Goal: Entertainment & Leisure: Consume media (video, audio)

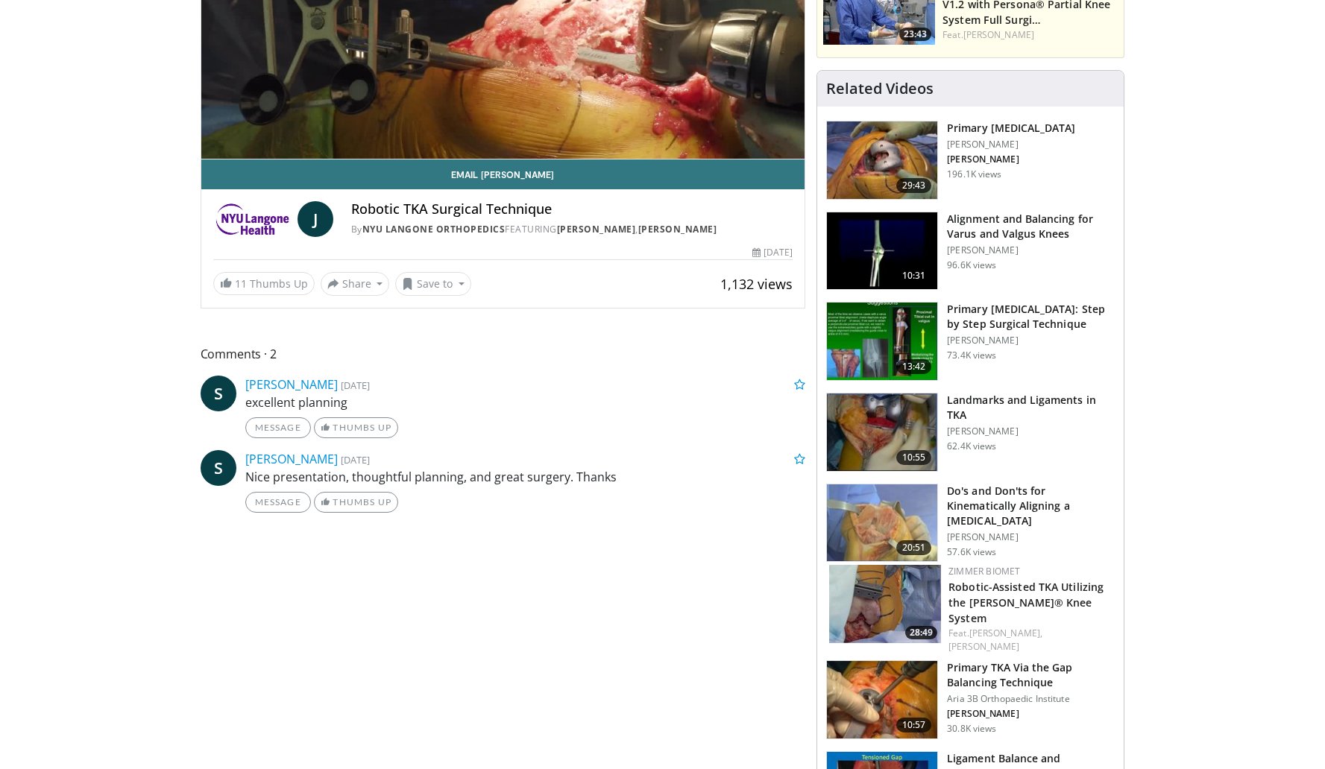
scroll to position [334, 0]
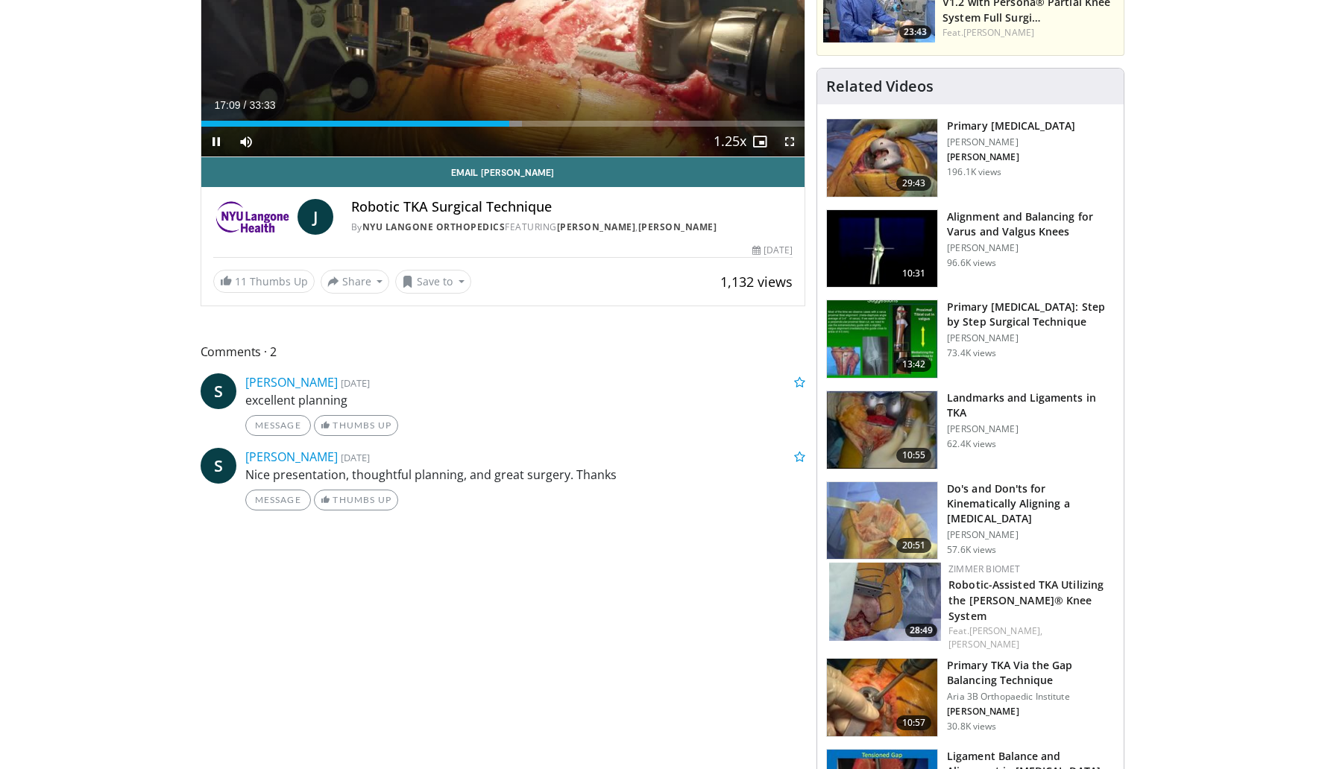
click at [788, 139] on span "Video Player" at bounding box center [789, 142] width 30 height 30
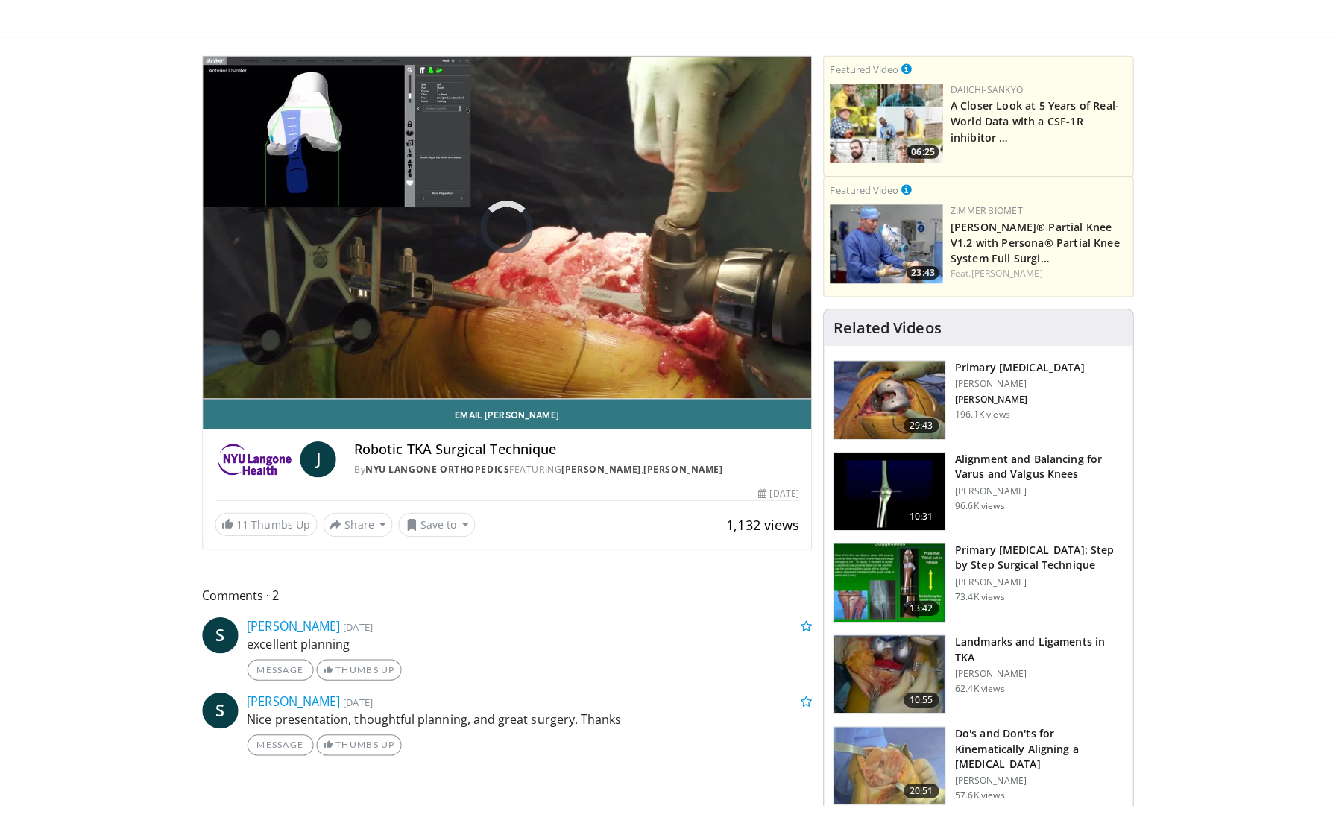
scroll to position [0, 0]
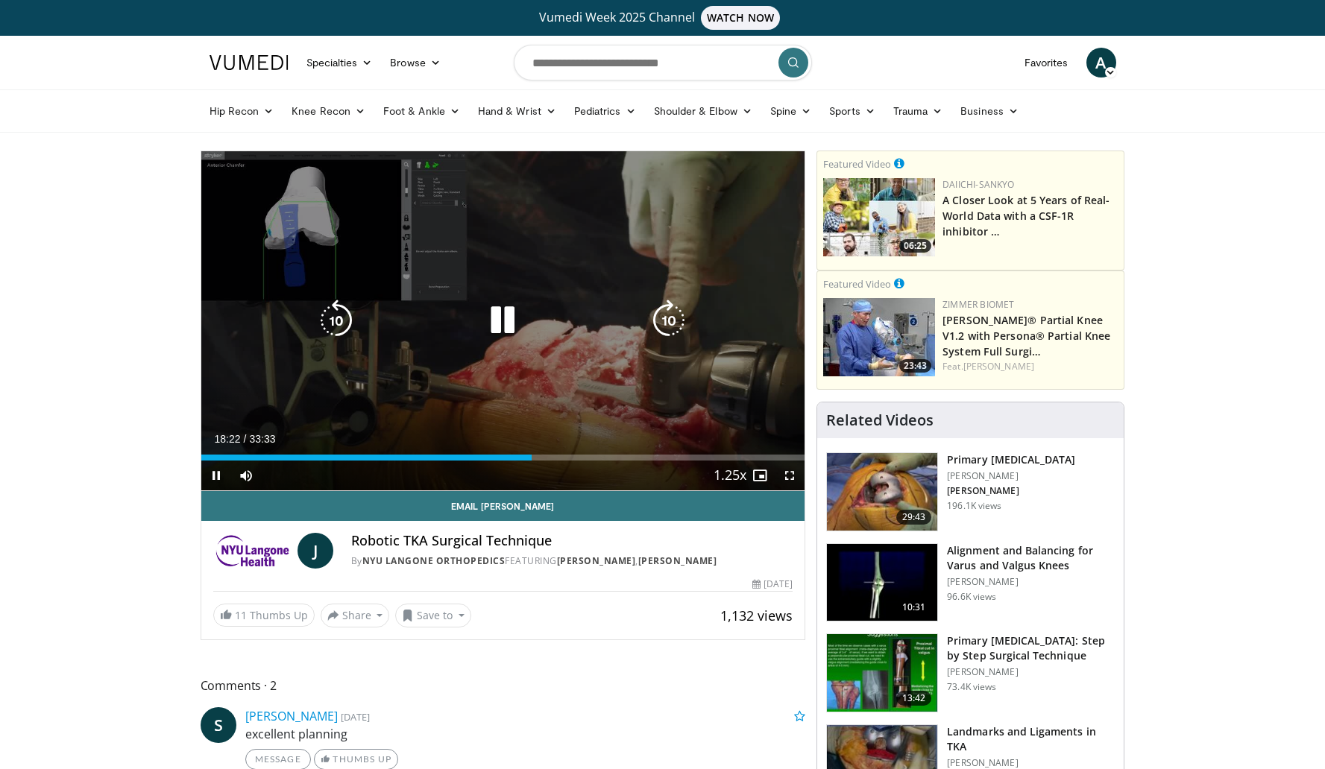
click at [499, 322] on icon "Video Player" at bounding box center [503, 321] width 42 height 42
click at [499, 321] on icon "Video Player" at bounding box center [503, 321] width 42 height 42
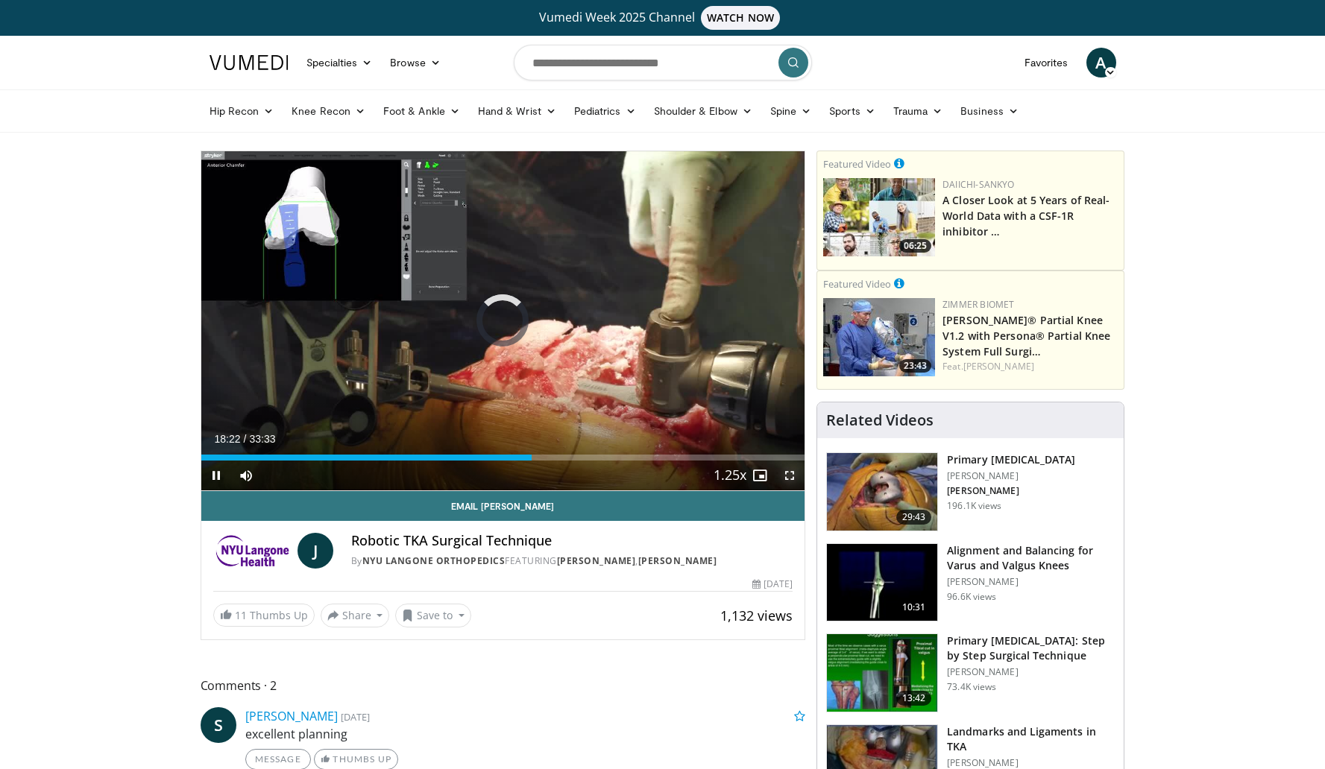
click at [790, 473] on span "Video Player" at bounding box center [789, 476] width 30 height 30
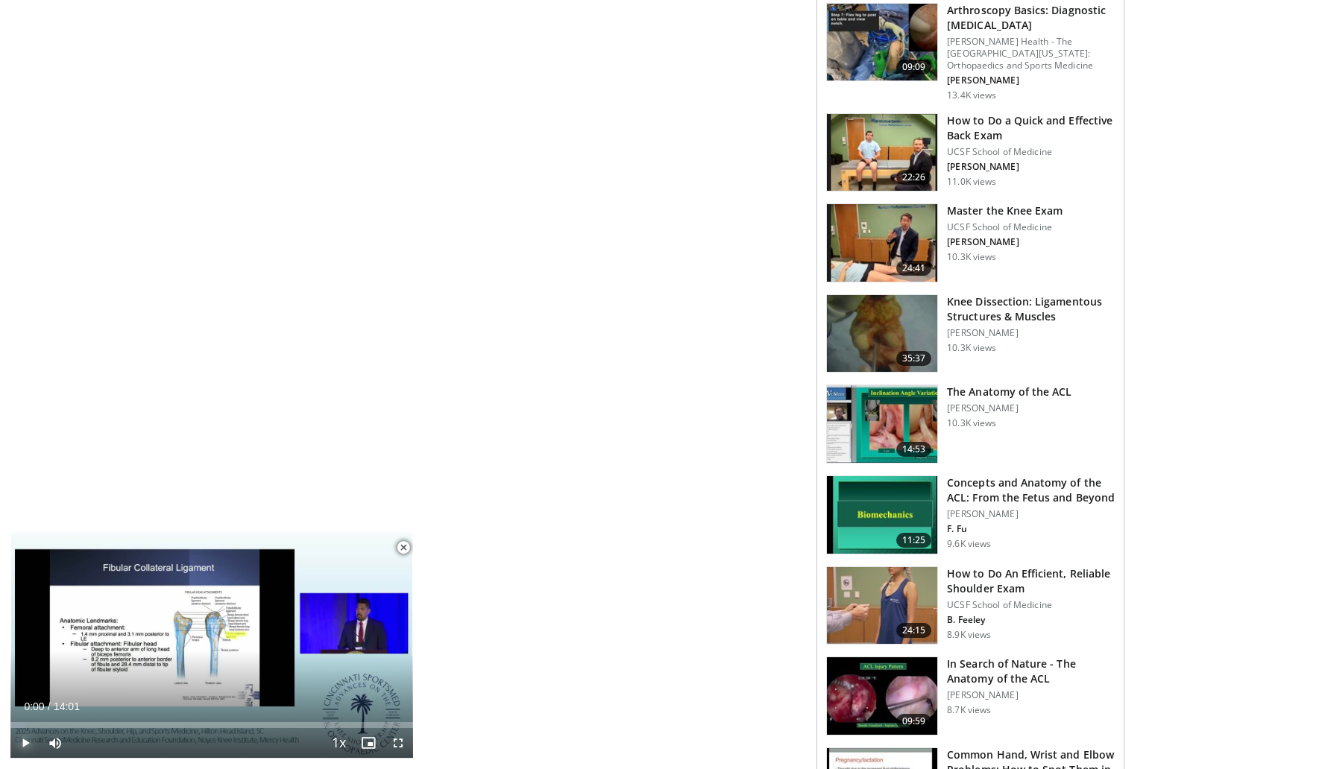
click at [27, 744] on span "Video Player" at bounding box center [25, 743] width 30 height 30
click at [403, 745] on span "Video Player" at bounding box center [398, 743] width 30 height 30
click at [402, 747] on span "Video Player" at bounding box center [398, 743] width 30 height 30
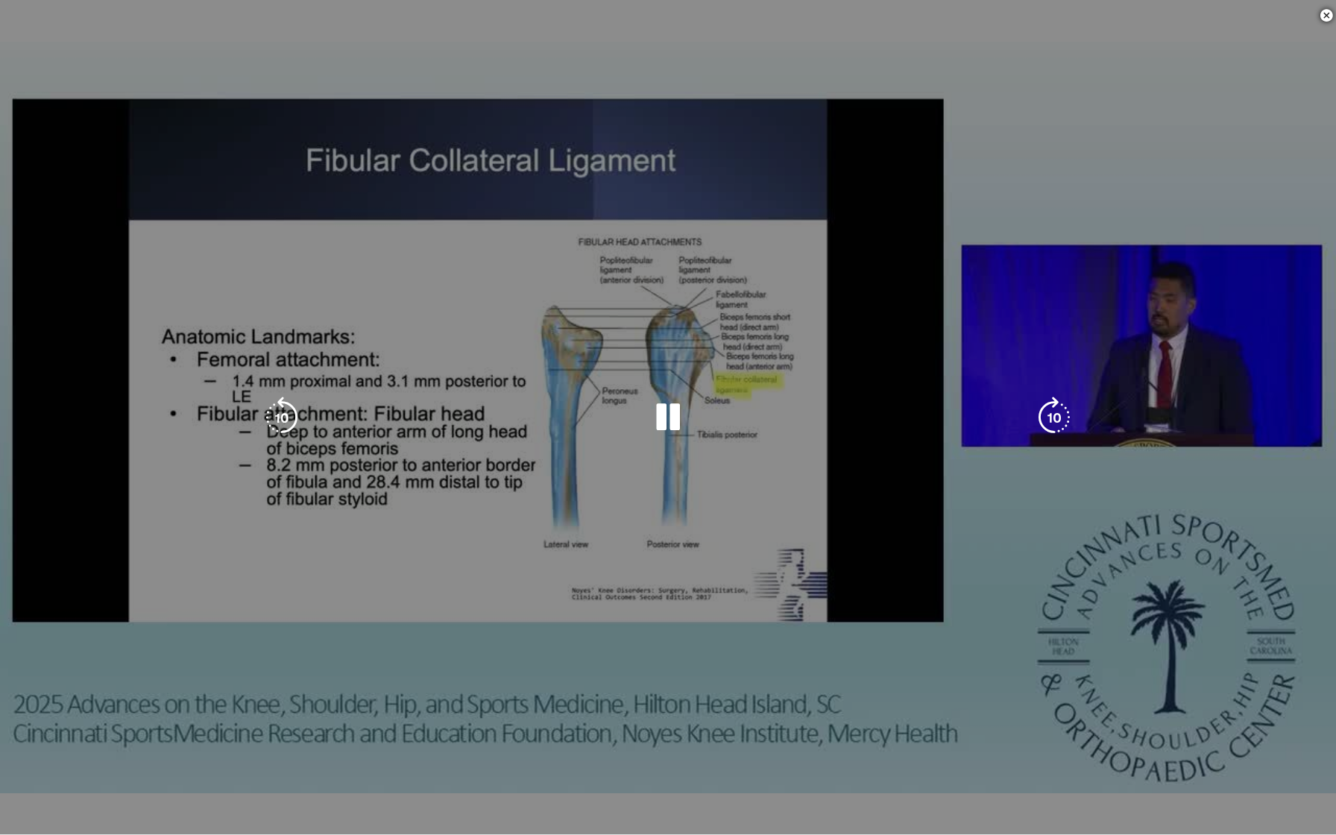
click at [1237, 732] on div "10 seconds Tap to unmute" at bounding box center [668, 417] width 1336 height 834
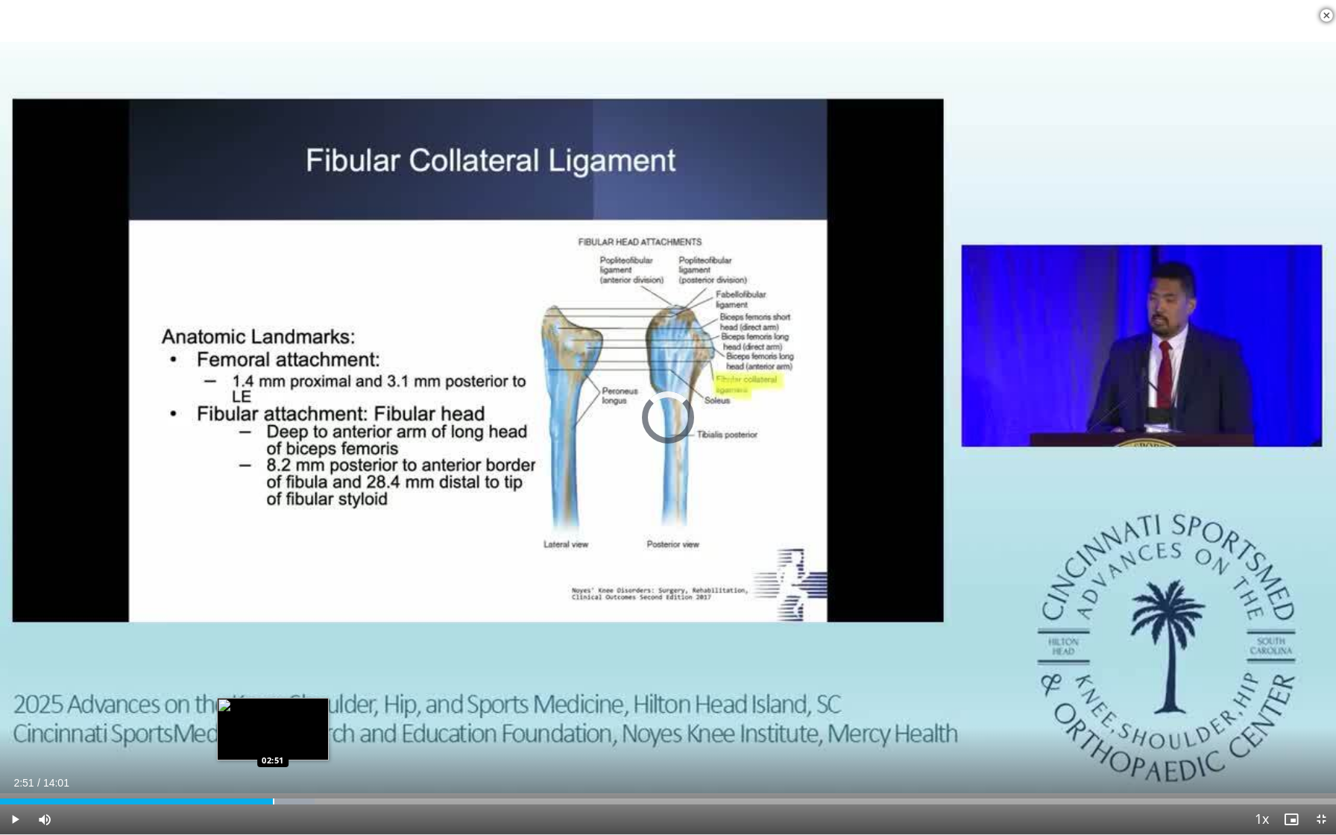
click at [272, 768] on div "Loaded : 23.57% 02:16 02:51" at bounding box center [668, 797] width 1336 height 14
click at [313, 768] on div "Progress Bar" at bounding box center [313, 801] width 1 height 6
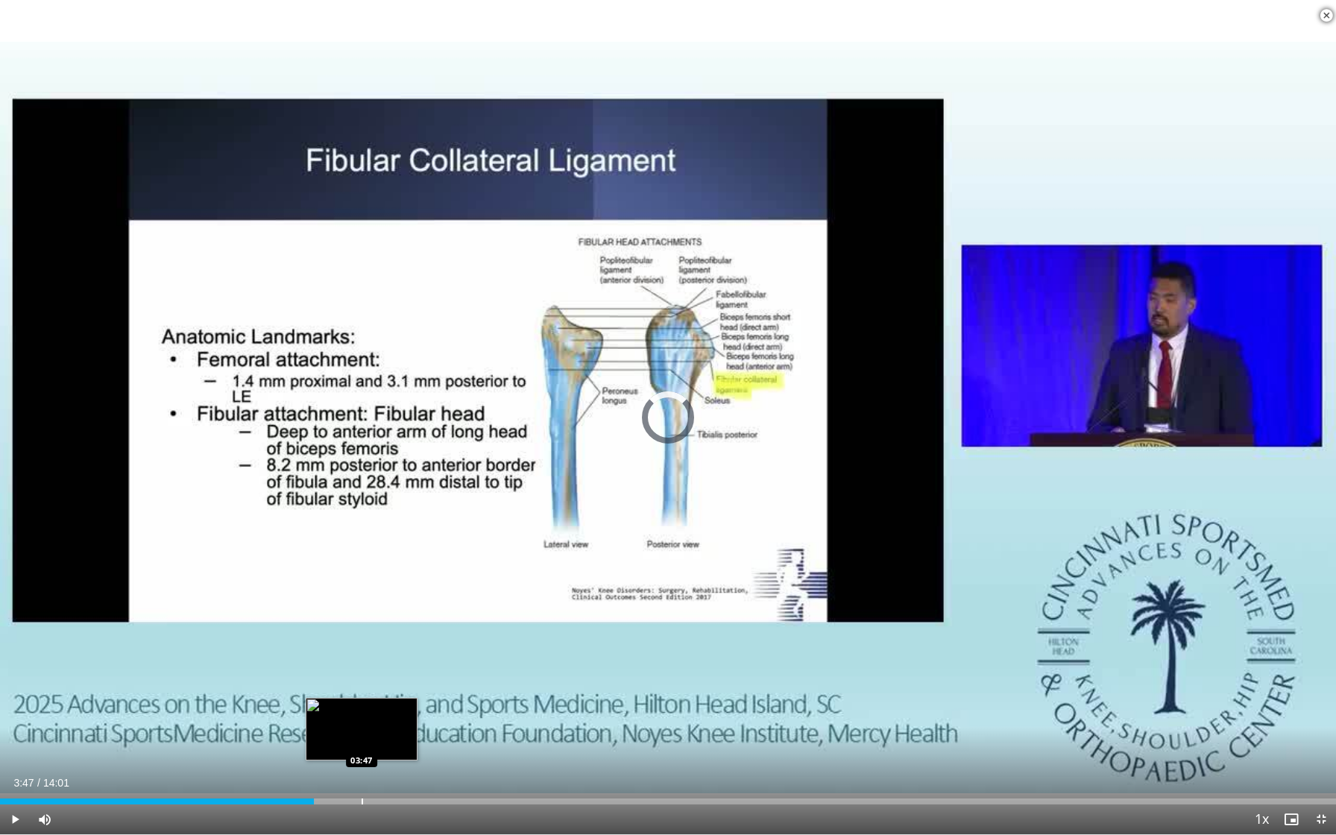
click at [362, 768] on div "Progress Bar" at bounding box center [362, 801] width 1 height 6
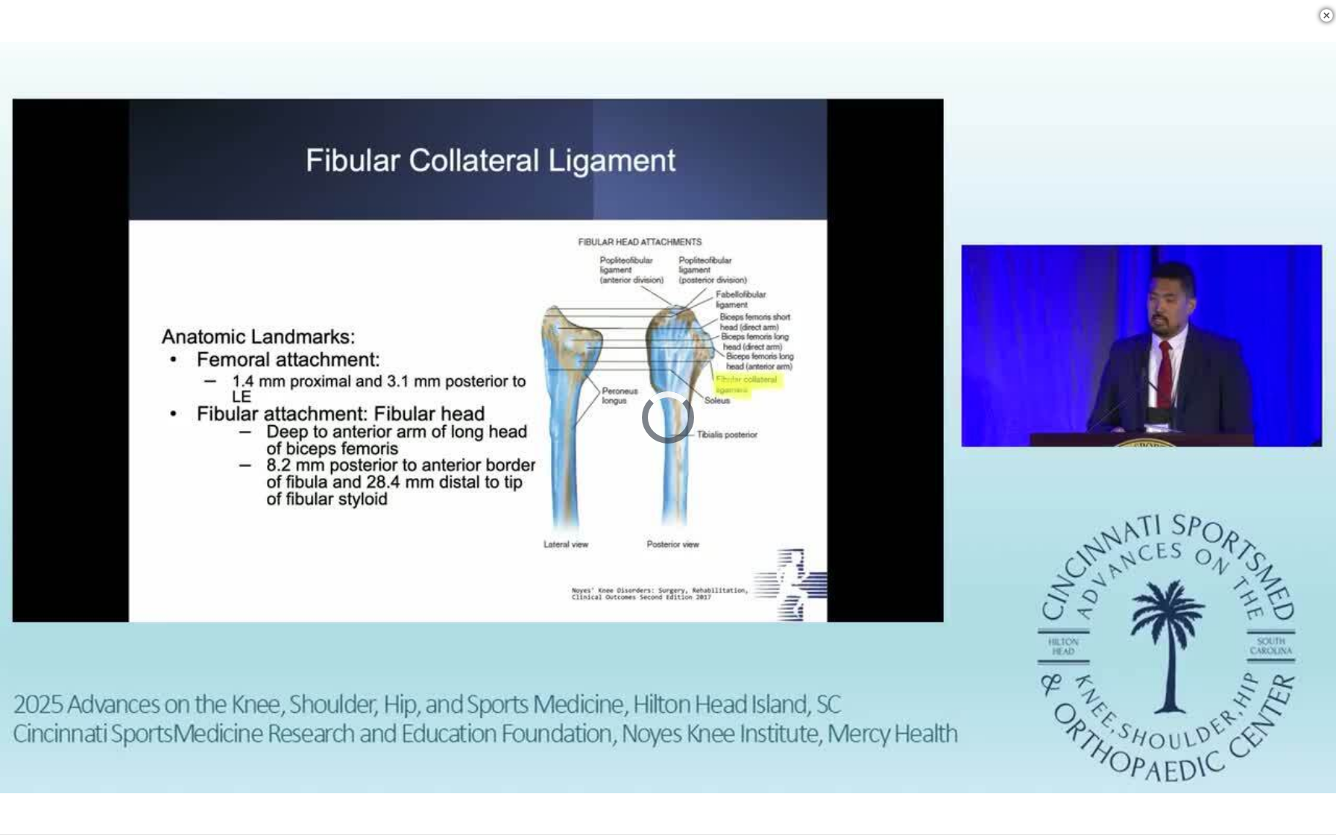
click at [420, 768] on div "10 seconds Tap to unmute" at bounding box center [668, 417] width 1336 height 834
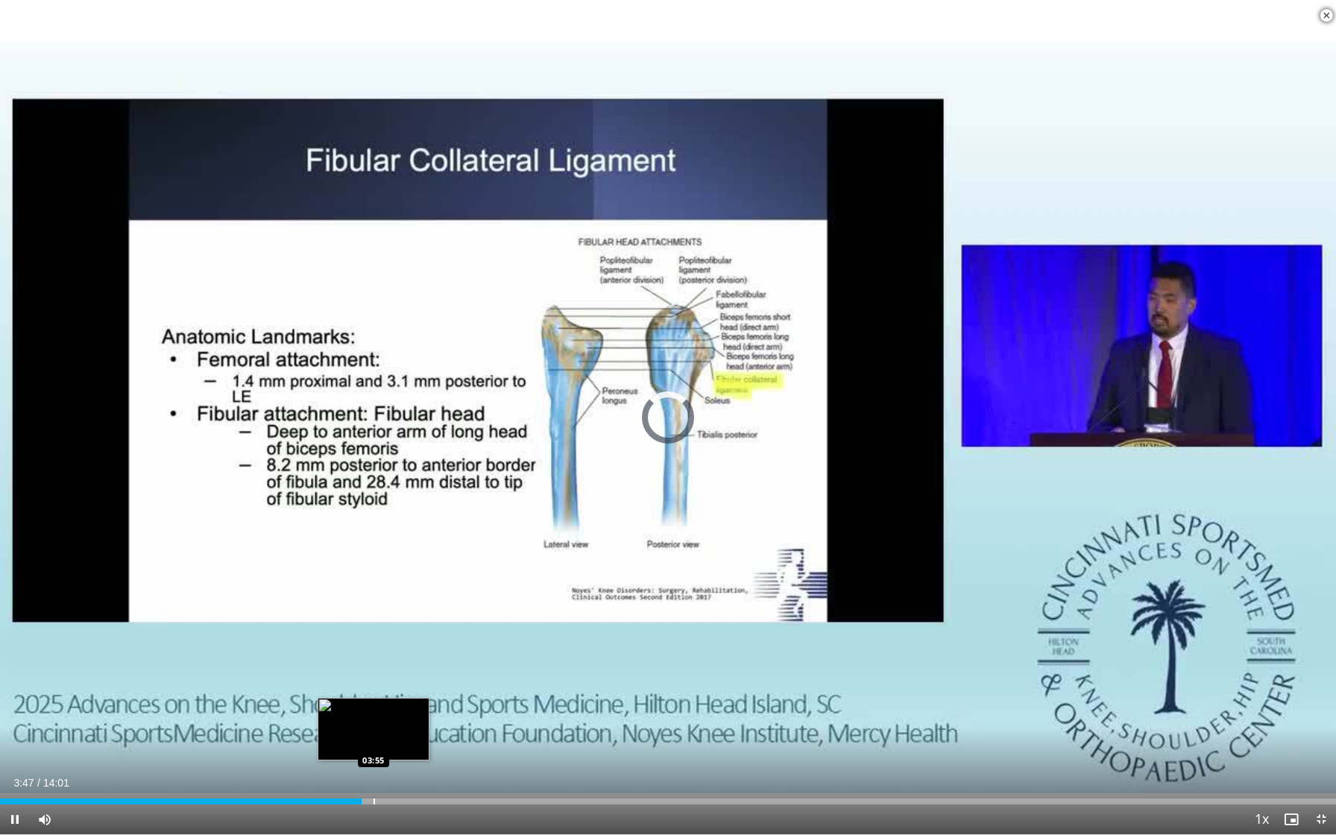
click at [373, 768] on div "Progress Bar" at bounding box center [373, 801] width 1 height 6
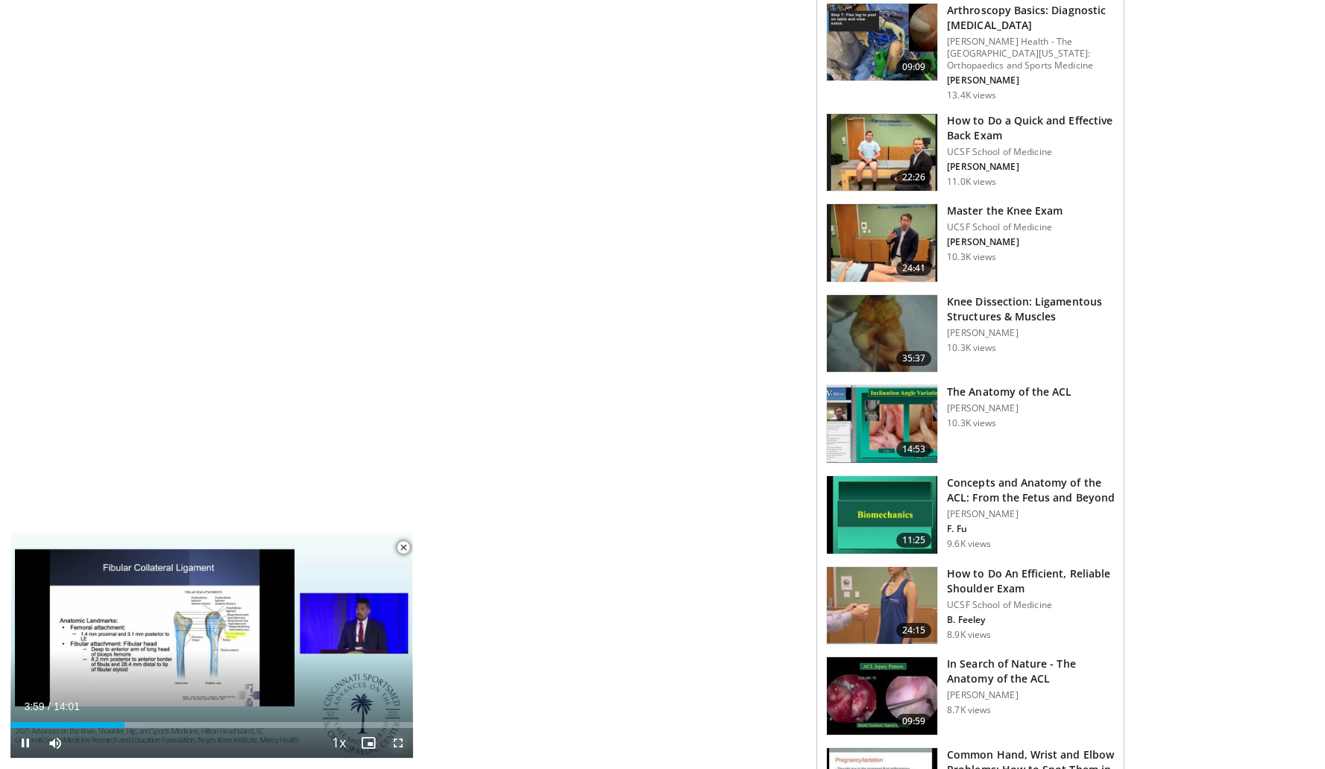
click at [395, 748] on span "Video Player" at bounding box center [398, 743] width 30 height 30
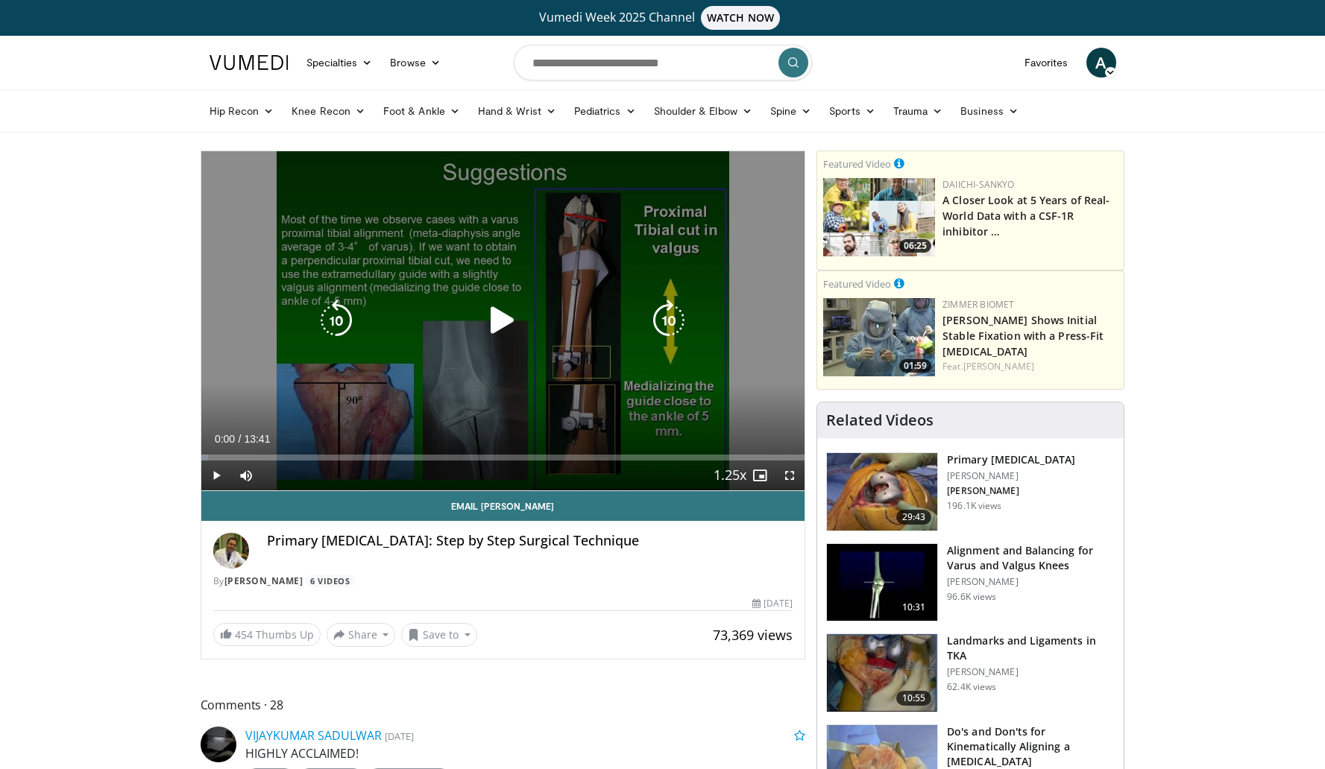
click at [489, 318] on icon "Video Player" at bounding box center [503, 321] width 42 height 42
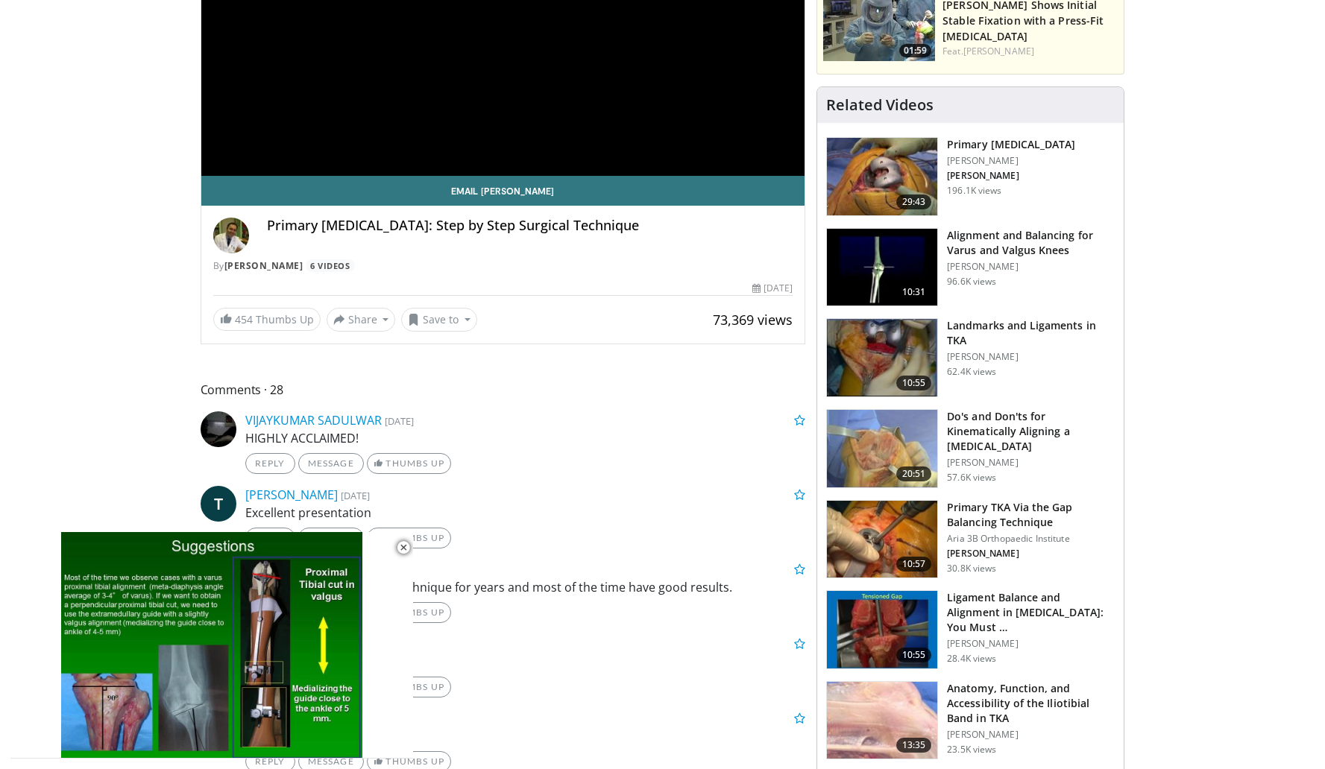
scroll to position [346, 0]
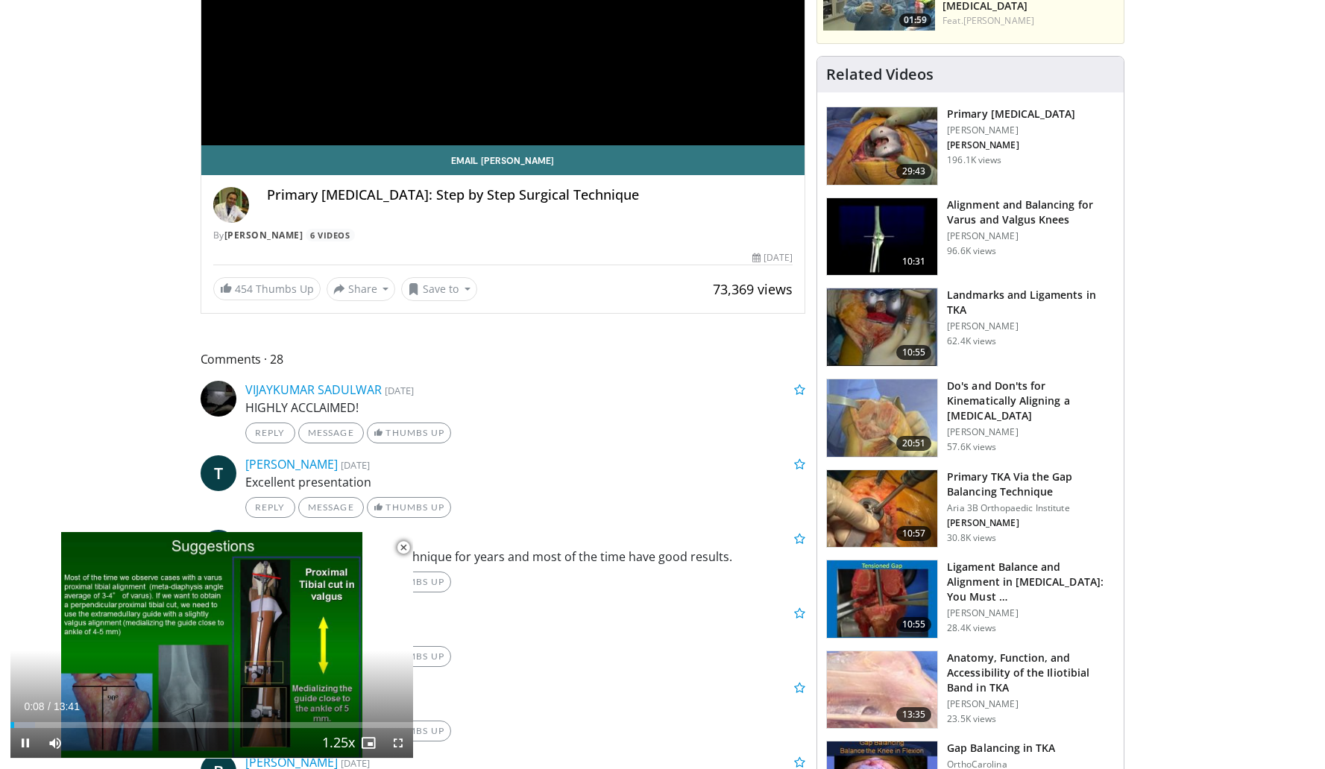
click at [402, 546] on span "Video Player" at bounding box center [403, 548] width 30 height 30
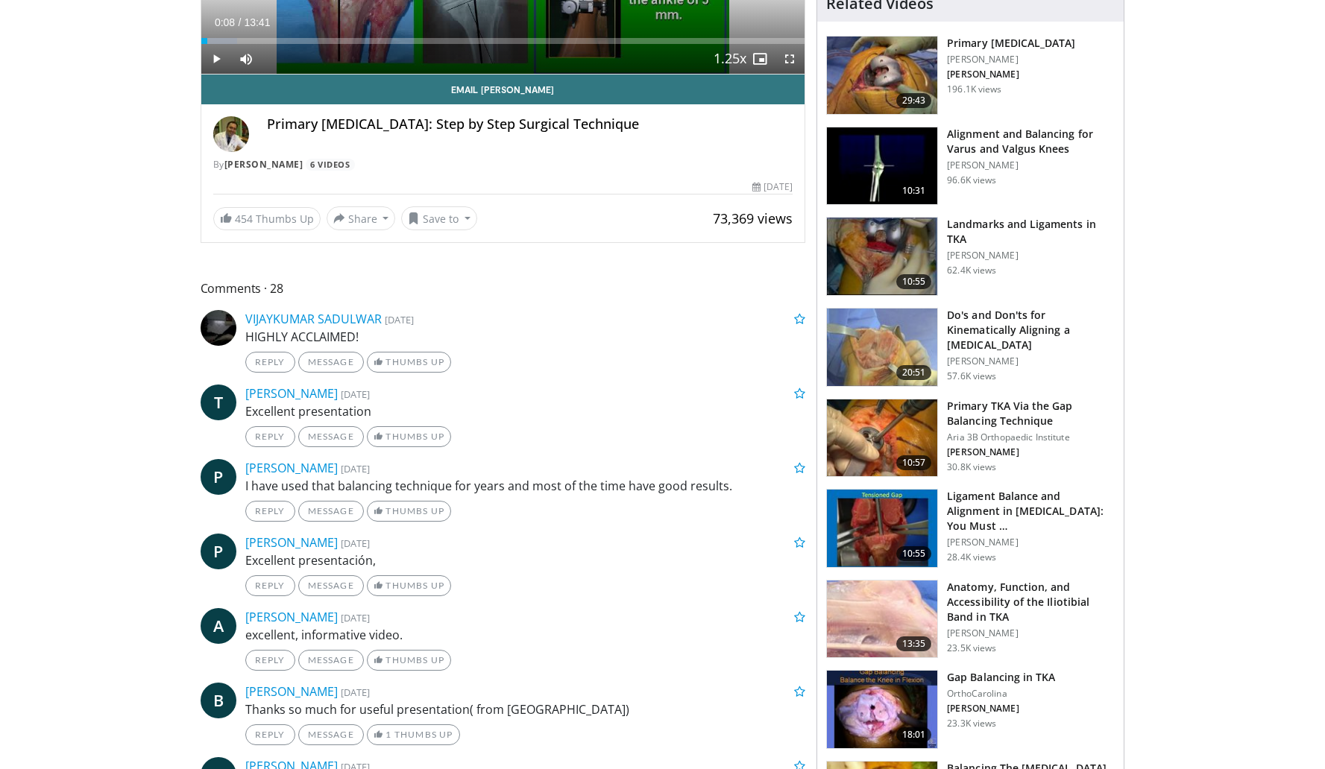
scroll to position [415, 0]
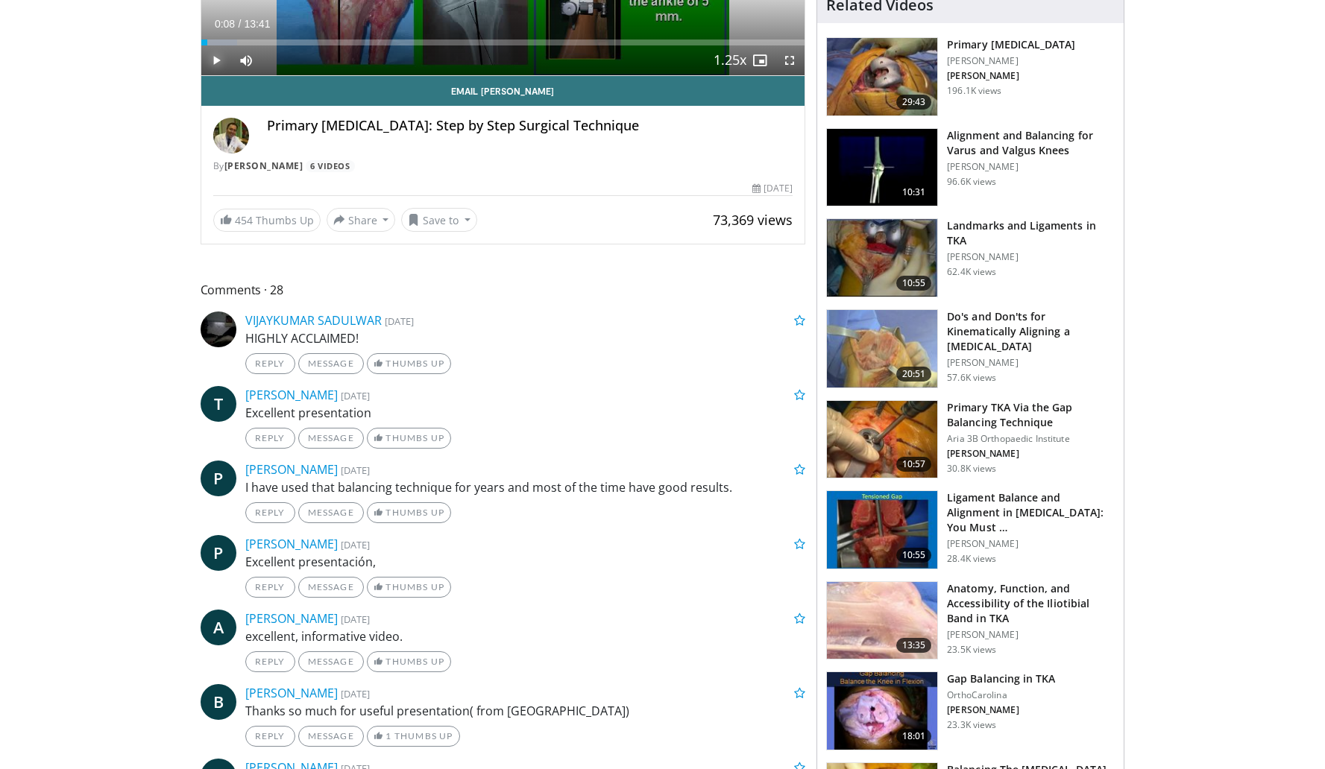
click at [209, 65] on span "Video Player" at bounding box center [216, 60] width 30 height 30
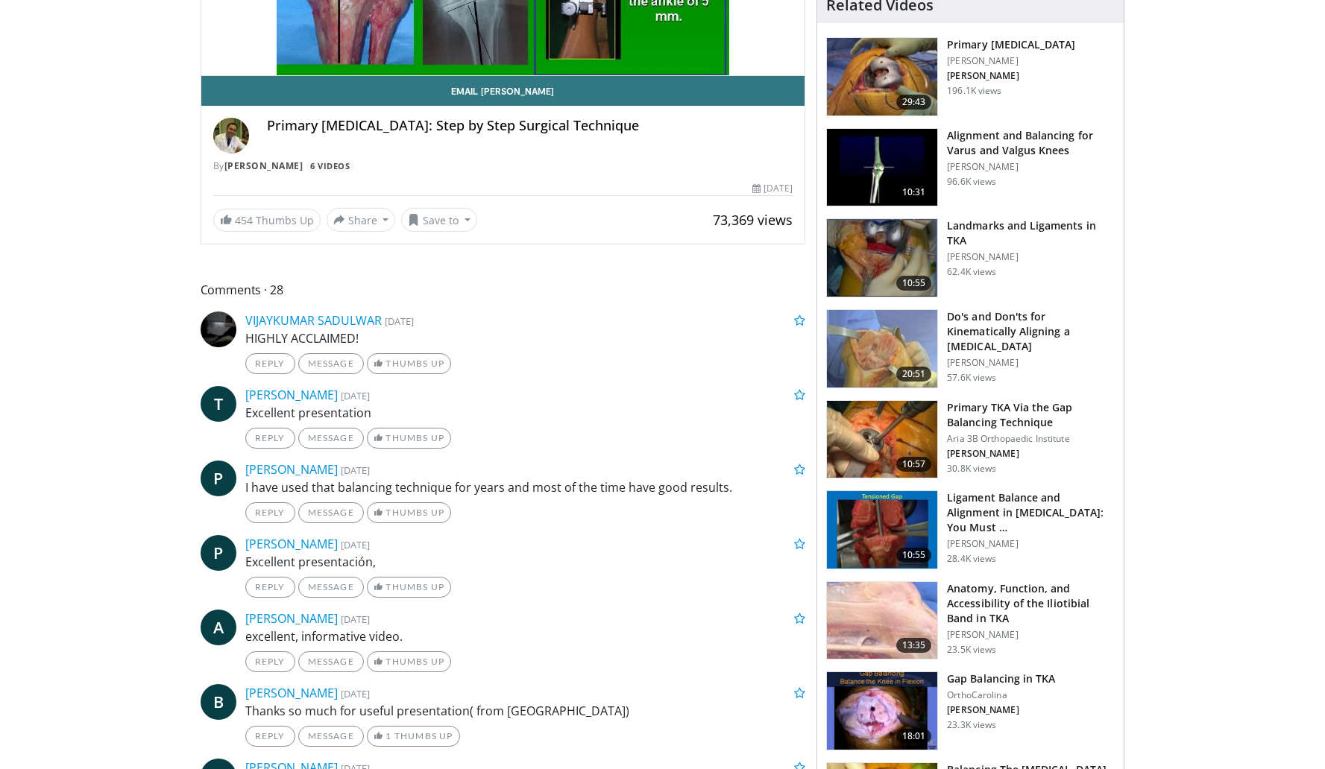
scroll to position [0, 0]
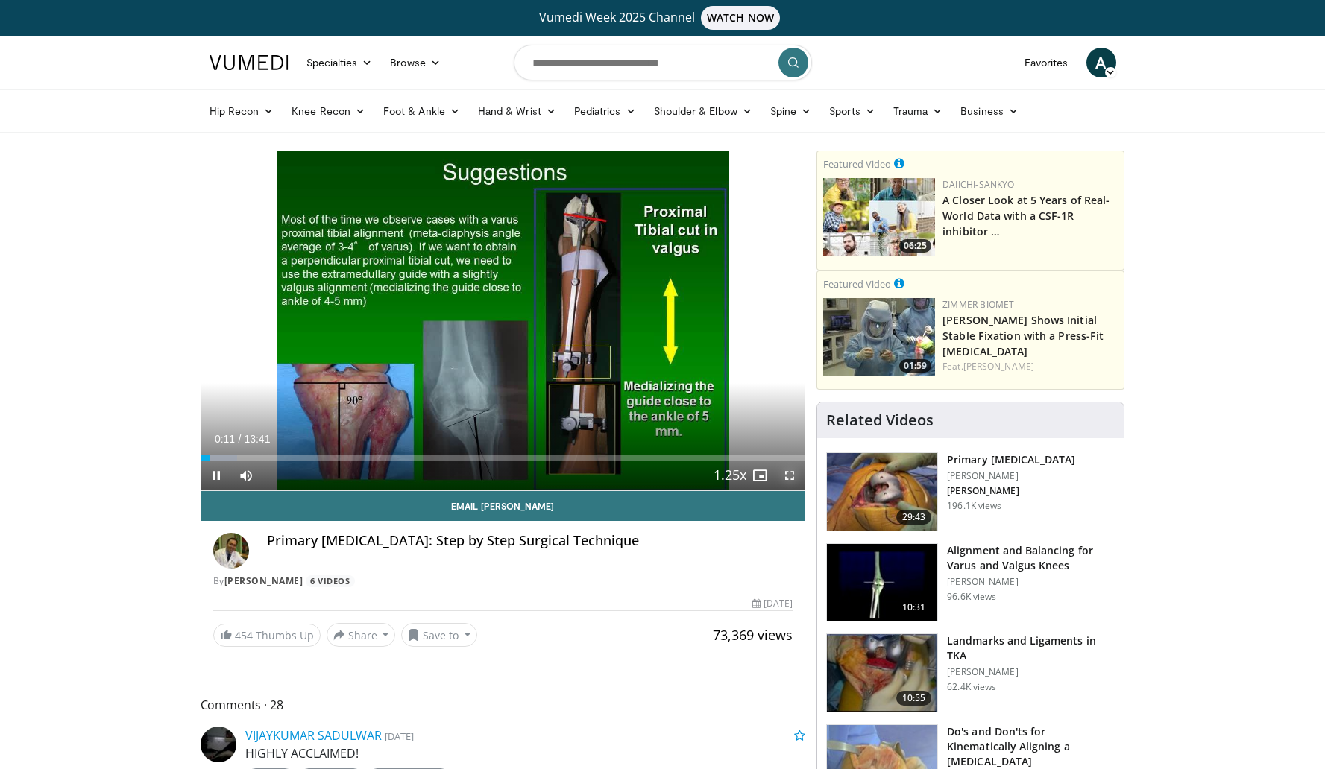
click at [789, 474] on span "Video Player" at bounding box center [789, 476] width 30 height 30
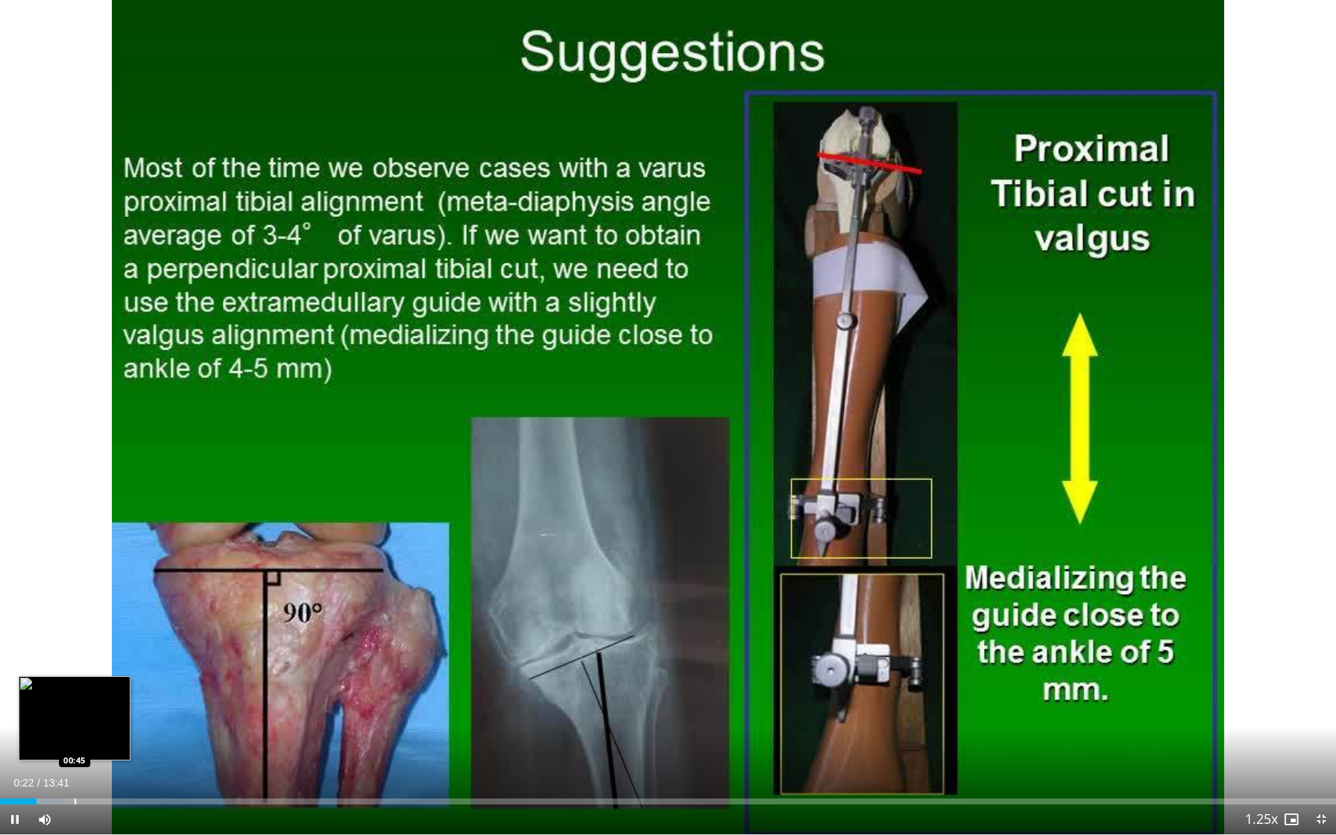
click at [76, 768] on div "Progress Bar" at bounding box center [75, 801] width 1 height 6
click at [91, 768] on div "Progress Bar" at bounding box center [91, 801] width 1 height 6
click at [99, 768] on div "Progress Bar" at bounding box center [99, 801] width 1 height 6
click at [109, 768] on div "Progress Bar" at bounding box center [109, 801] width 1 height 6
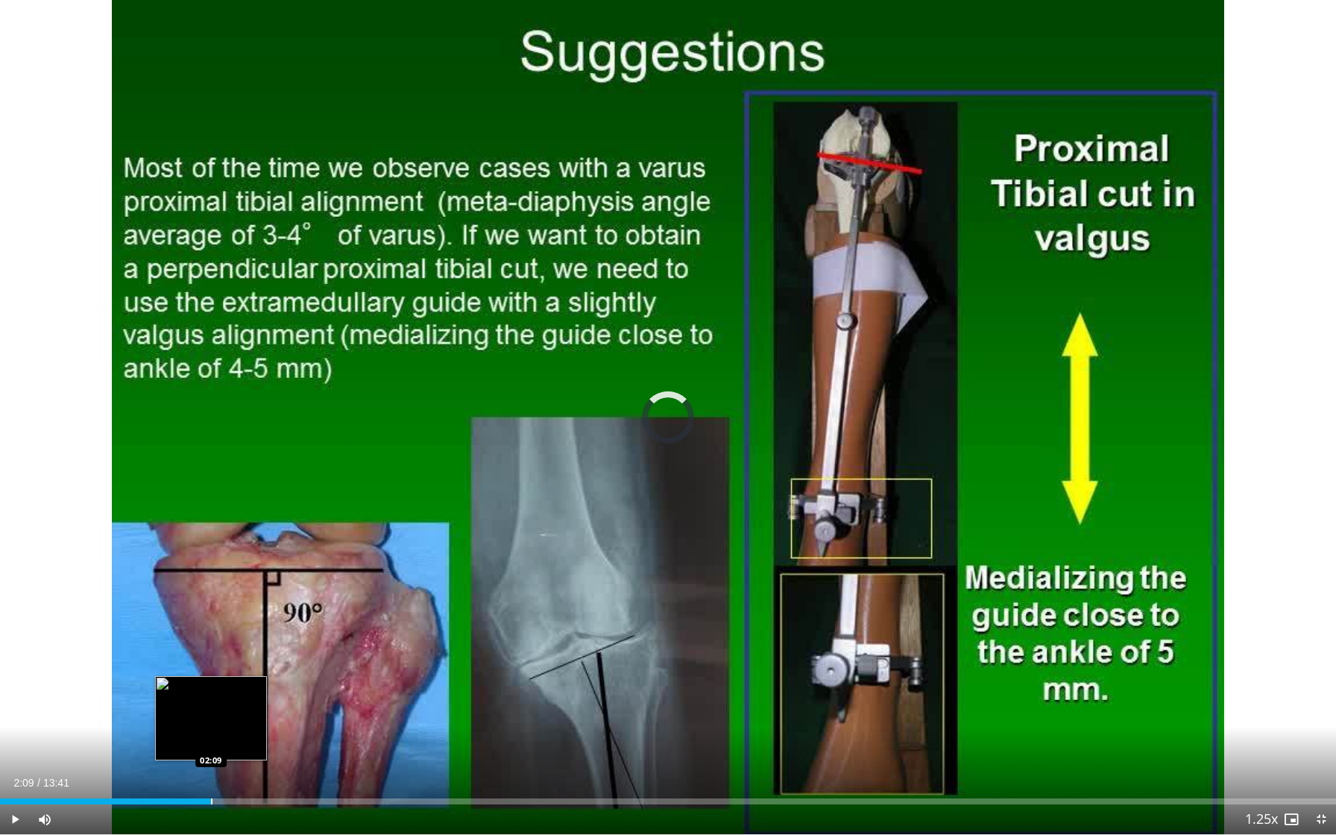
click at [210, 768] on div "Loaded : 0.00% 02:09 02:09" at bounding box center [668, 797] width 1336 height 14
click at [14, 768] on span "Video Player" at bounding box center [15, 819] width 30 height 30
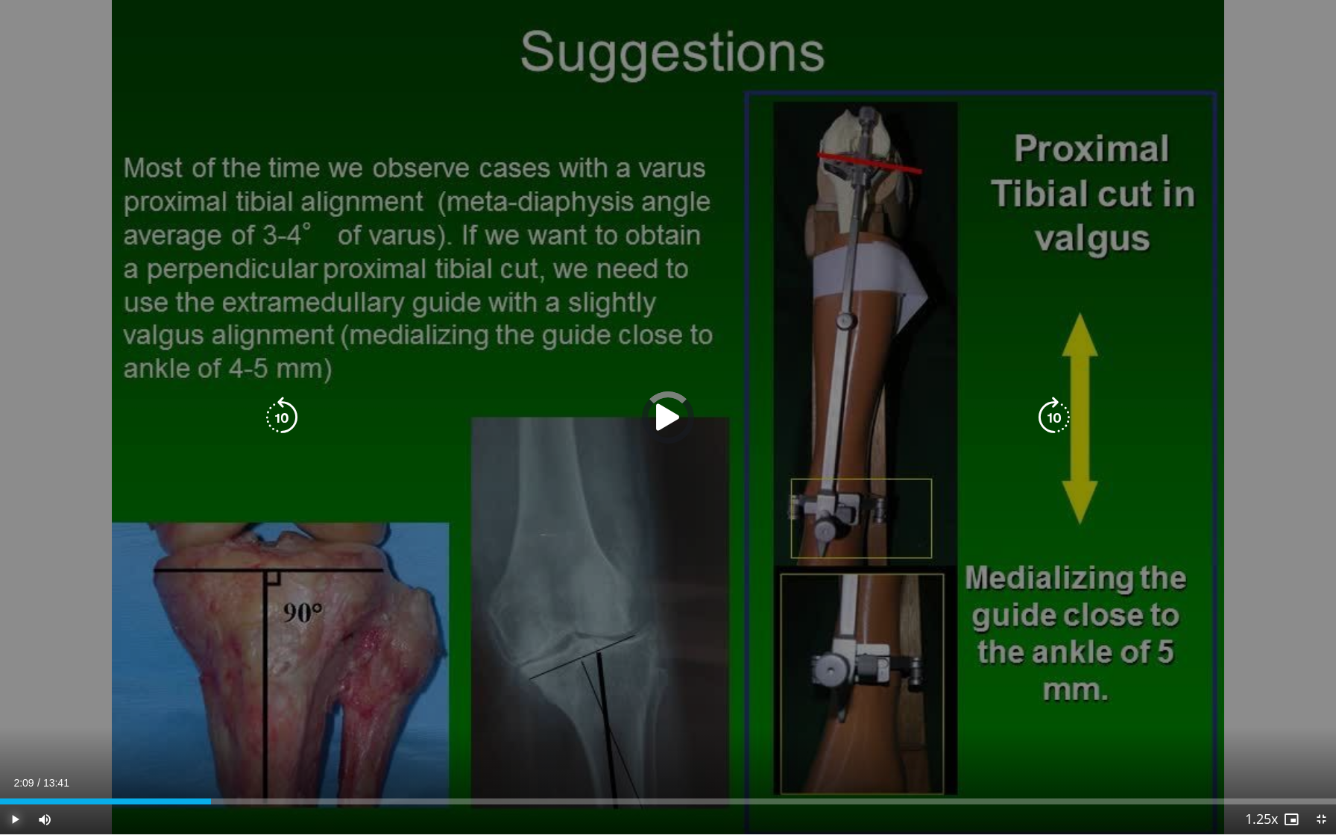
click at [13, 768] on span "Video Player" at bounding box center [15, 819] width 30 height 30
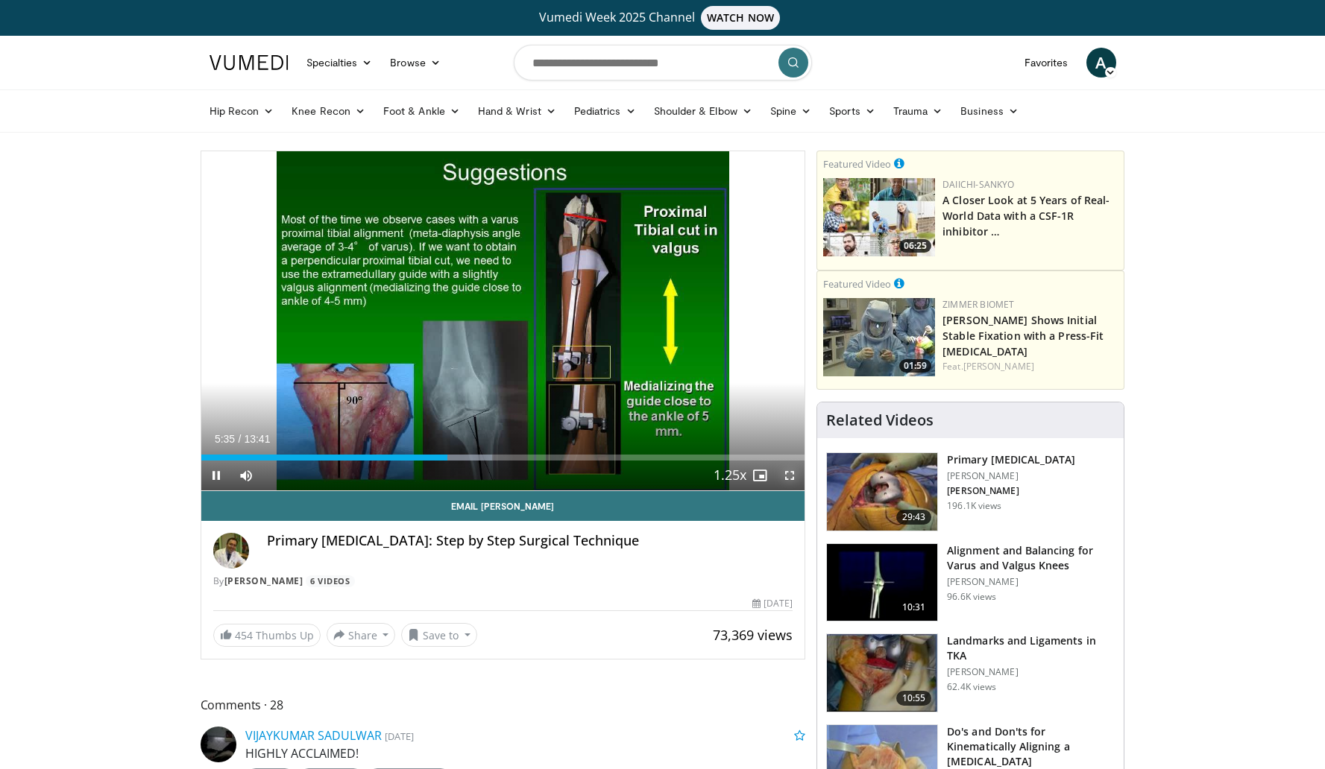
click at [785, 476] on span "Video Player" at bounding box center [789, 476] width 30 height 30
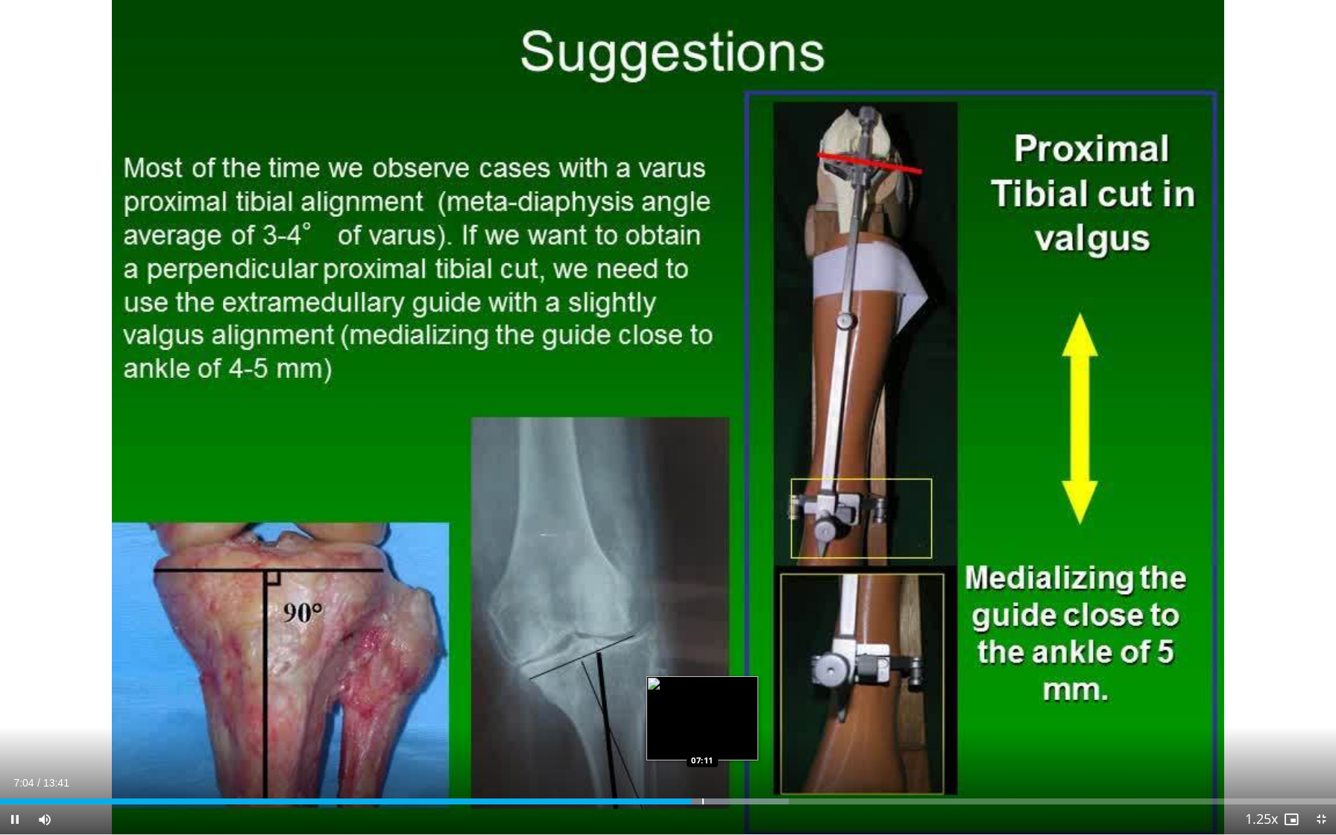
click at [702, 768] on div "Loaded : 59.05% 07:04 07:11" at bounding box center [668, 797] width 1336 height 14
click at [757, 768] on div "Progress Bar" at bounding box center [757, 801] width 1 height 6
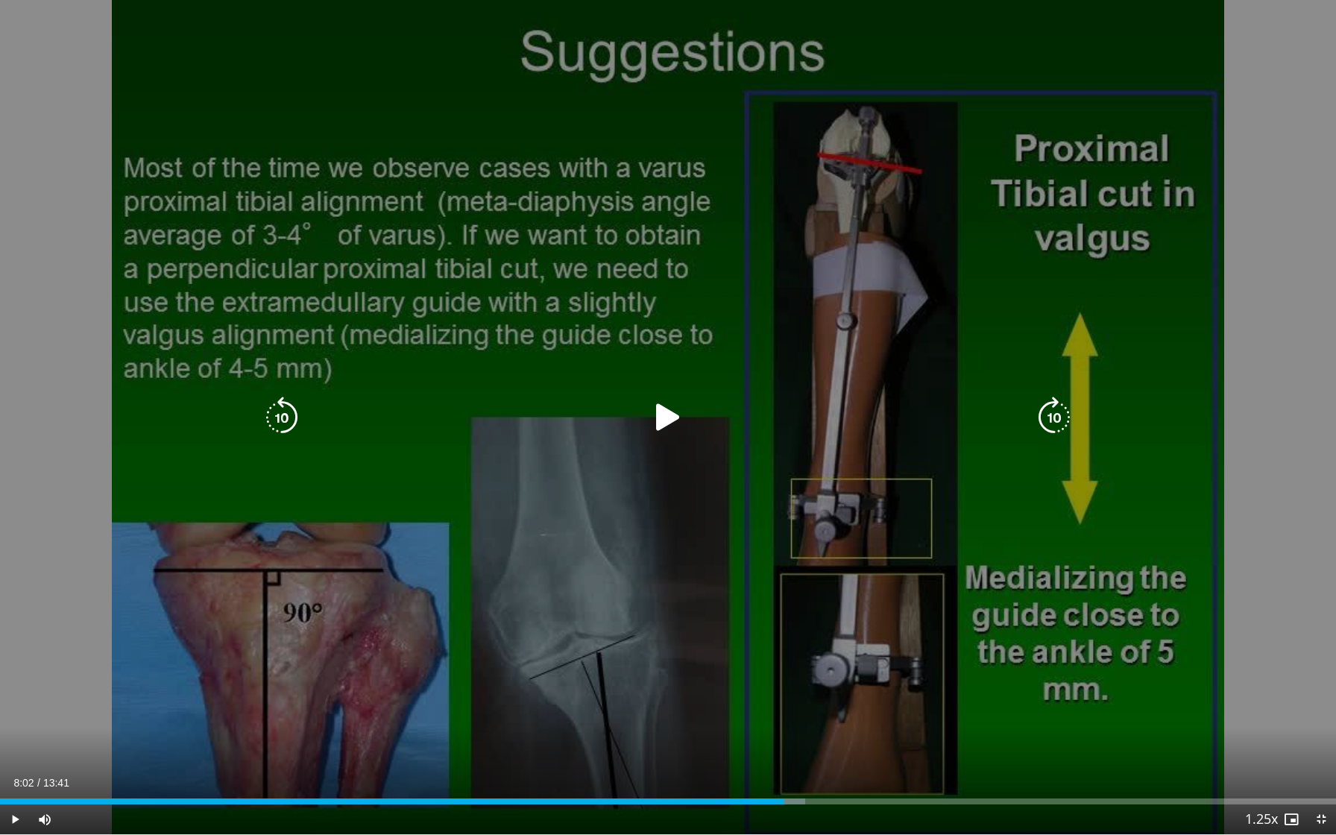
click at [783, 768] on div "Loaded : 60.26% 08:02 07:59" at bounding box center [668, 801] width 1336 height 6
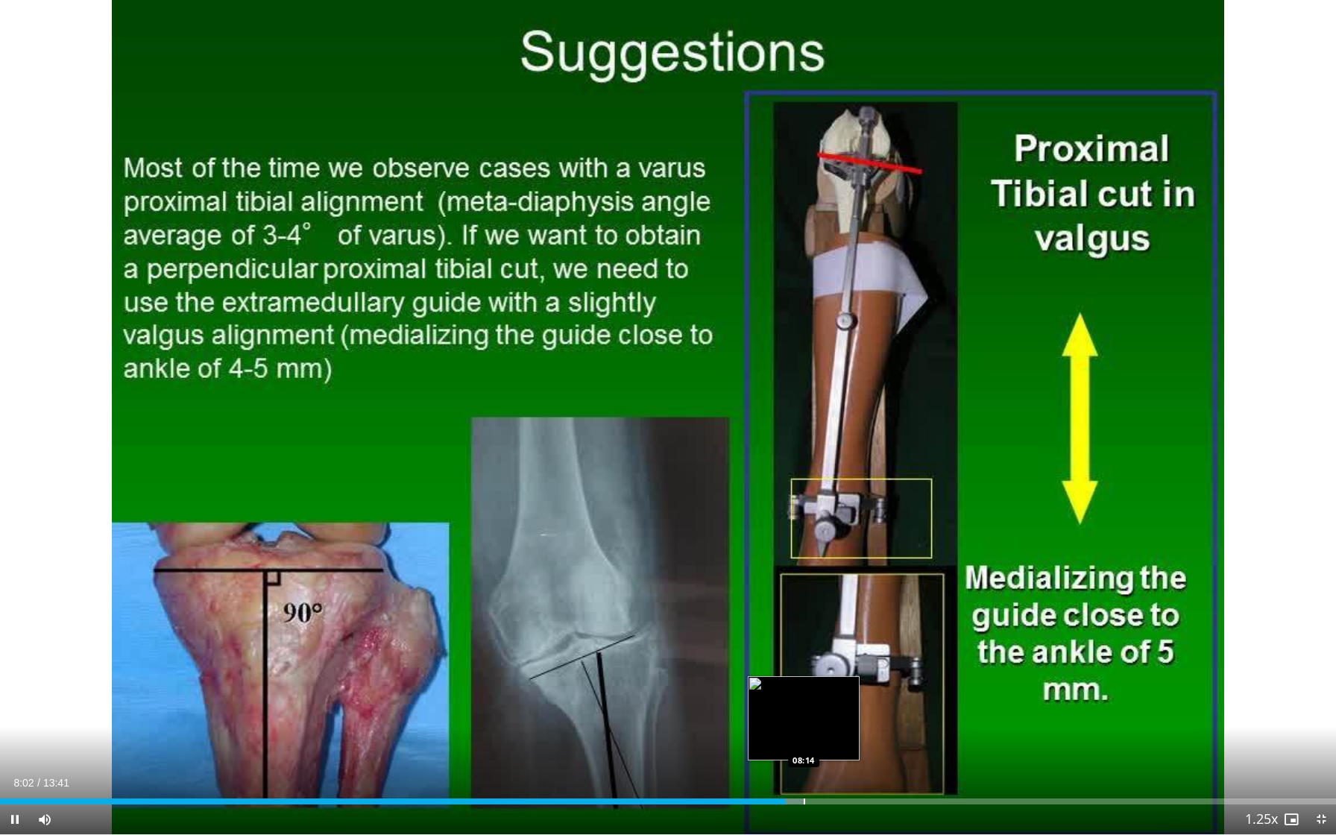
click at [804, 768] on div "Progress Bar" at bounding box center [804, 801] width 1 height 6
click at [812, 768] on div "Progress Bar" at bounding box center [812, 801] width 1 height 6
click at [827, 768] on div "Progress Bar" at bounding box center [827, 801] width 1 height 6
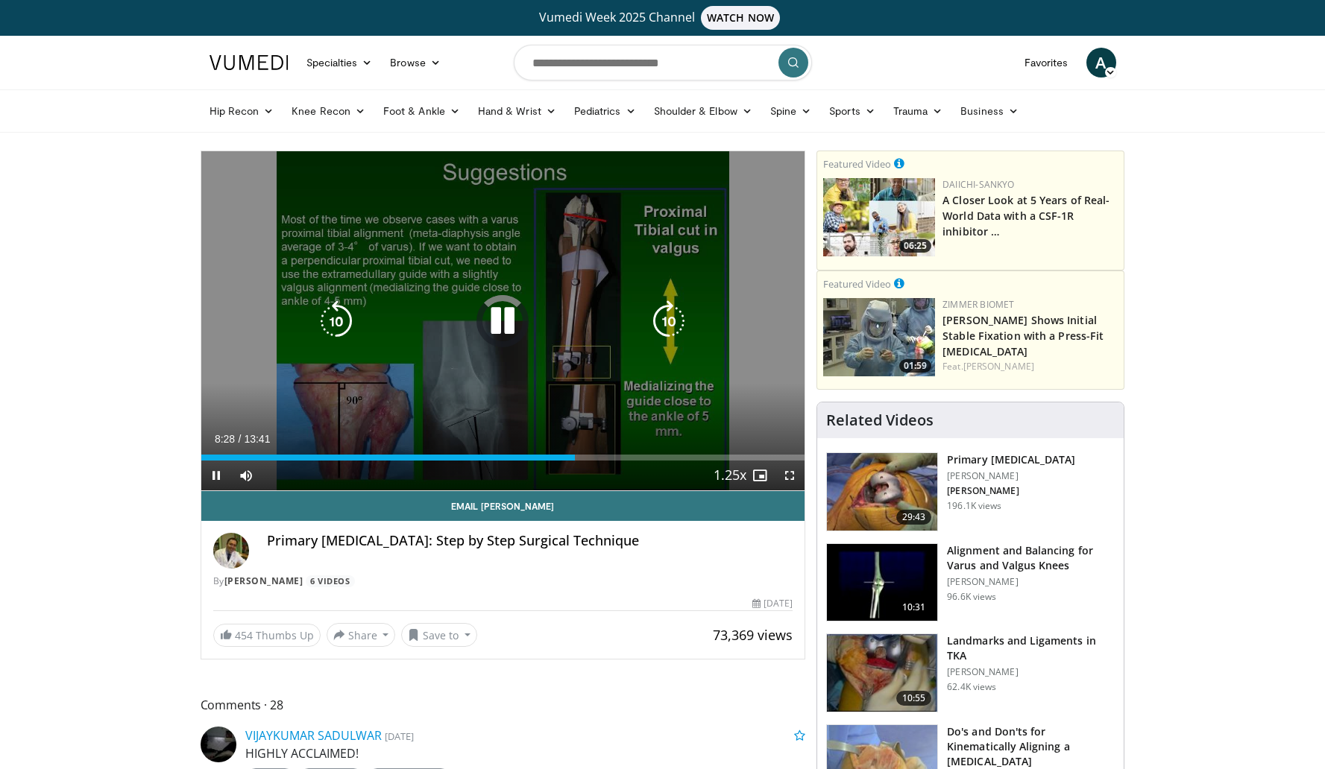
click at [496, 335] on icon "Video Player" at bounding box center [503, 321] width 42 height 42
